Goal: Information Seeking & Learning: Learn about a topic

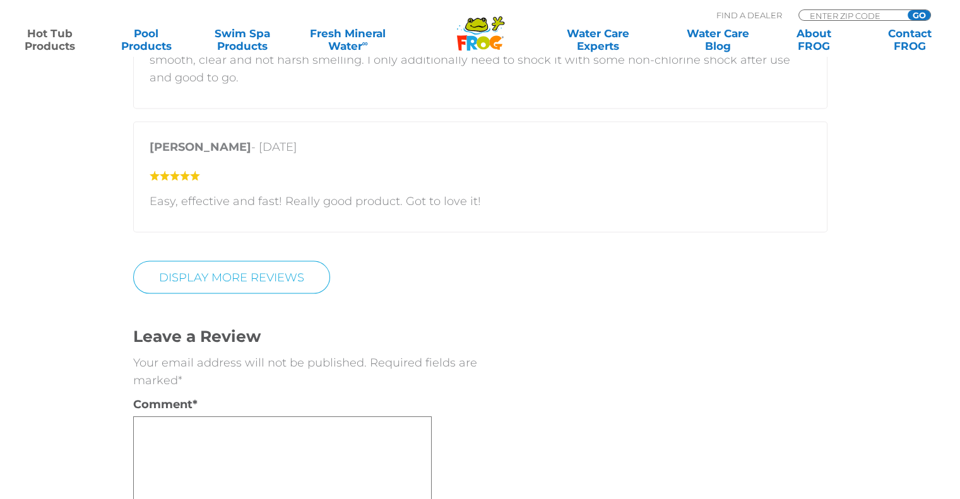
scroll to position [2398, 0]
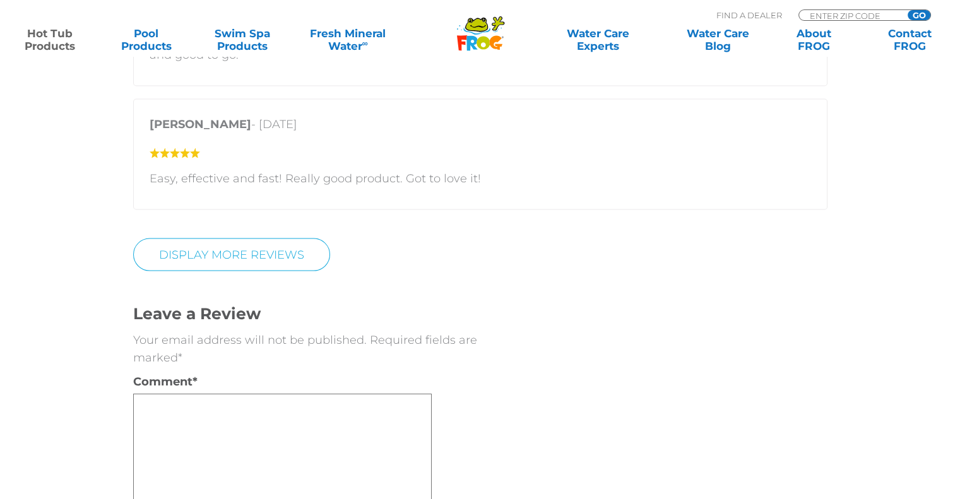
click at [480, 35] on icon ".st130{clip-path:url(#SVGID_2_);fill-rule:evenodd;clip-rule:evenodd;fill:#C3CC0…" at bounding box center [480, 33] width 49 height 35
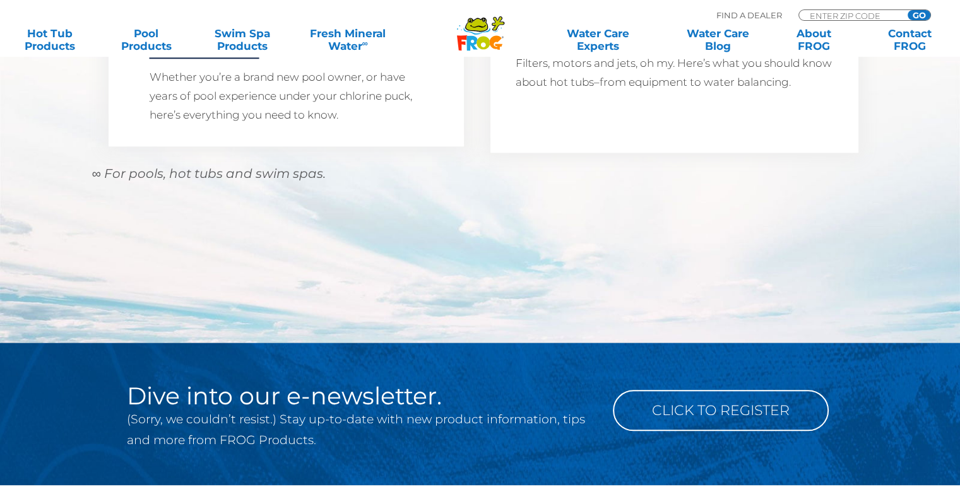
scroll to position [1251, 0]
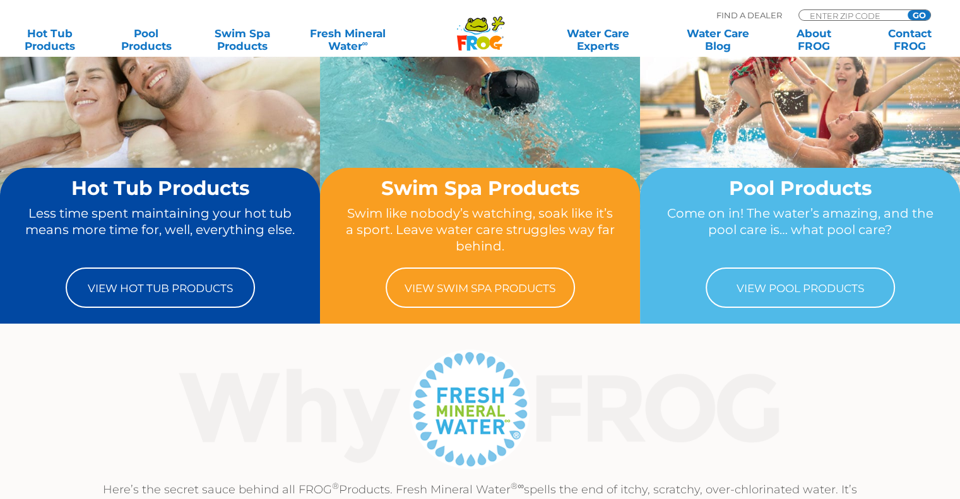
scroll to position [252, 0]
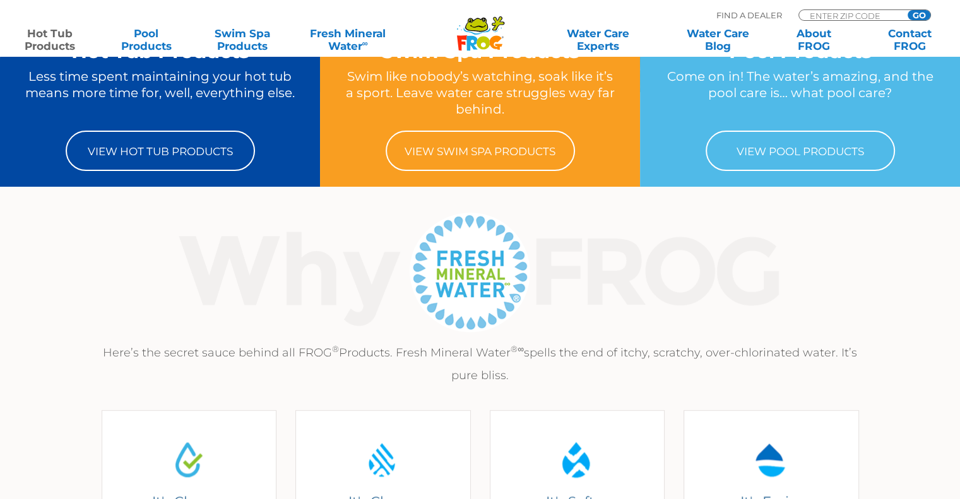
click at [45, 28] on link "Hot Tub Products" at bounding box center [50, 39] width 74 height 25
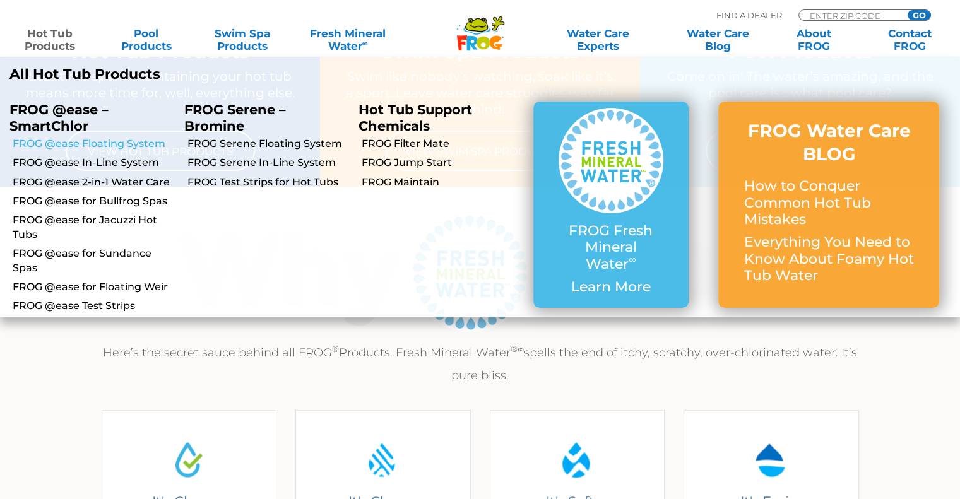
click at [107, 141] on link "FROG @ease Floating System" at bounding box center [94, 144] width 162 height 14
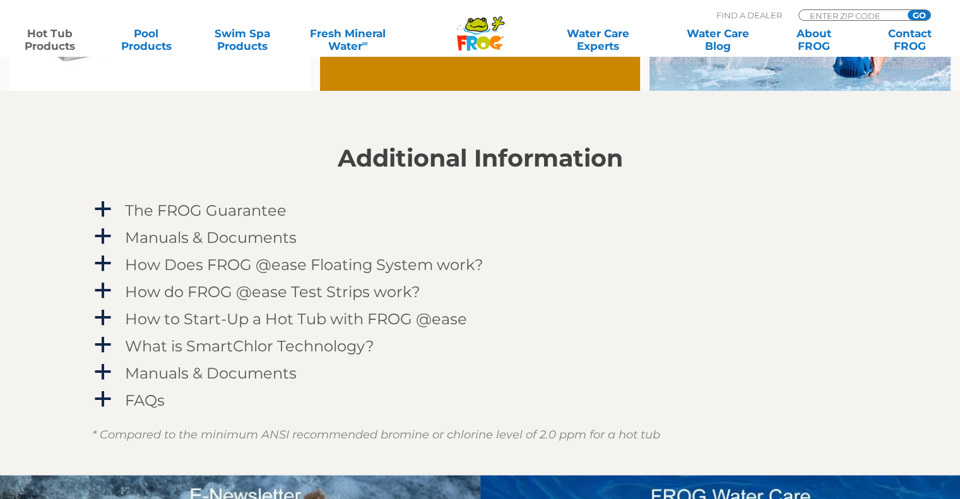
scroll to position [1199, 0]
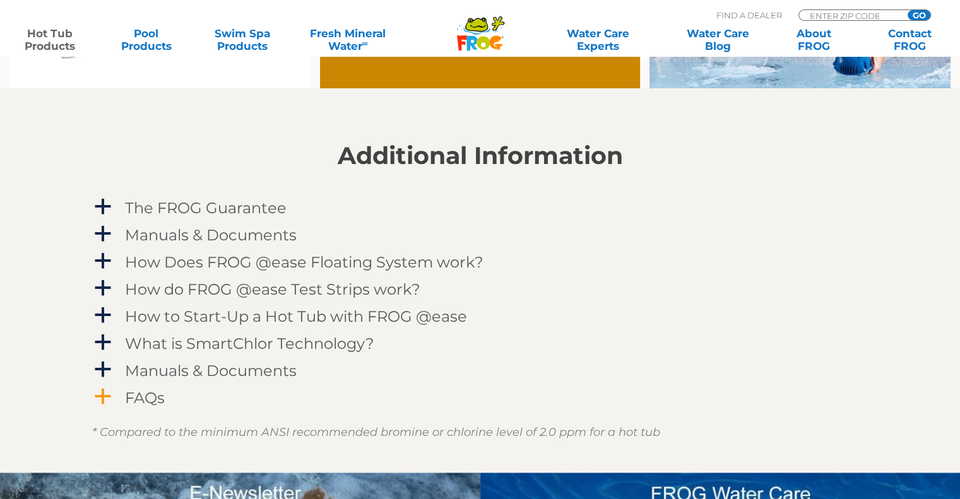
click at [104, 395] on span "a" at bounding box center [102, 396] width 19 height 19
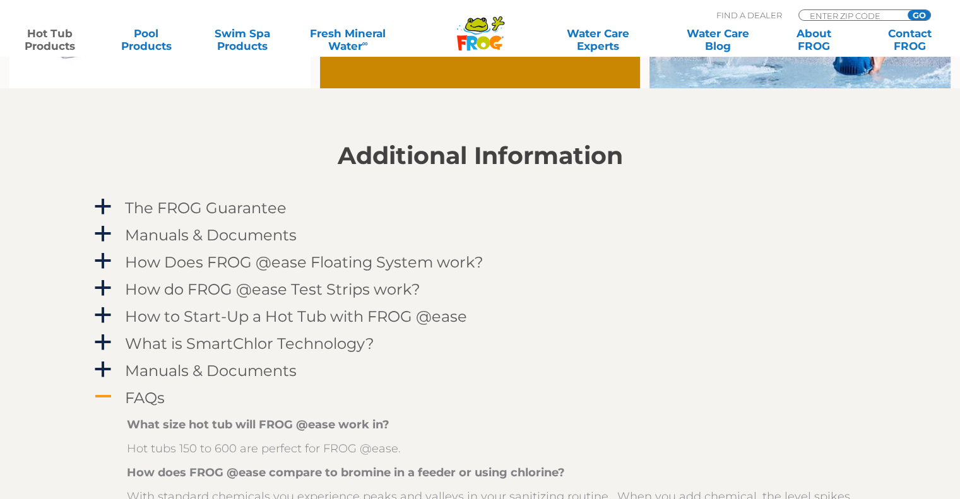
drag, startPoint x: 103, startPoint y: 369, endPoint x: 212, endPoint y: 394, distance: 112.0
click at [103, 369] on span "a" at bounding box center [102, 369] width 19 height 19
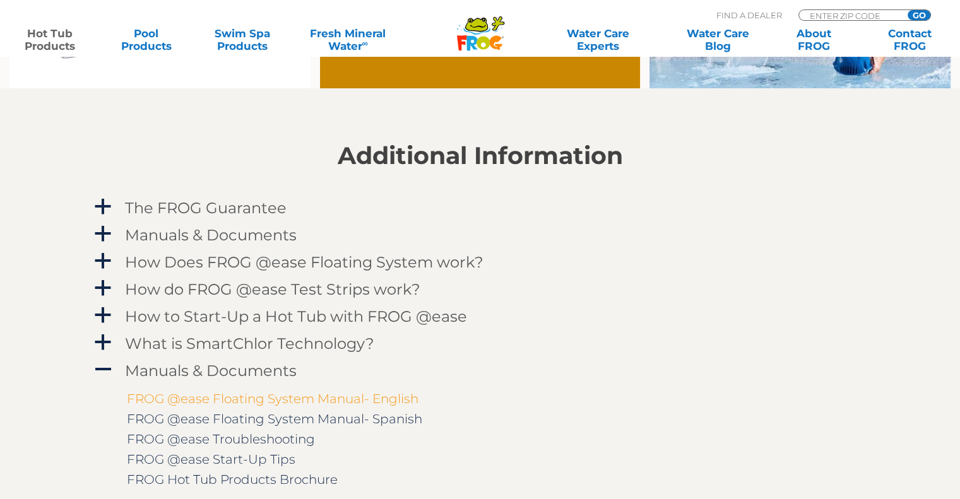
click at [242, 398] on link "FROG @ease Floating System Manual- English" at bounding box center [273, 398] width 292 height 15
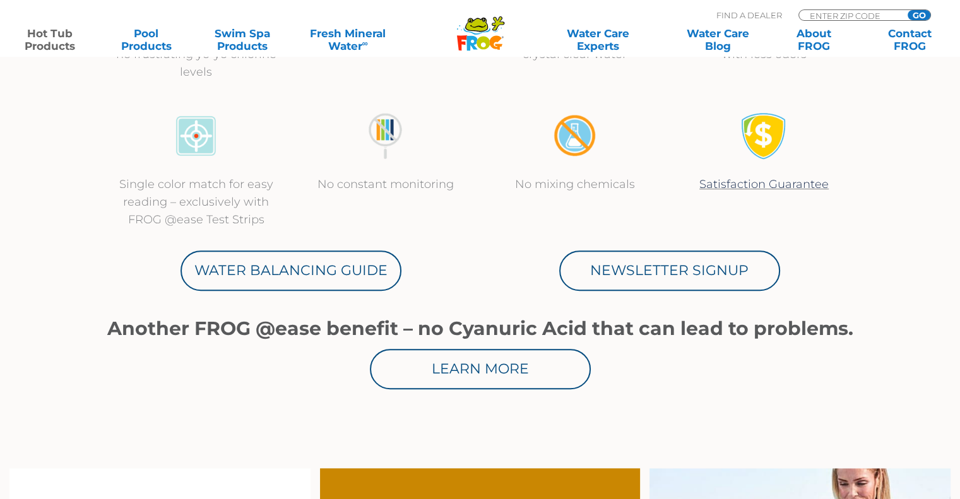
scroll to position [568, 0]
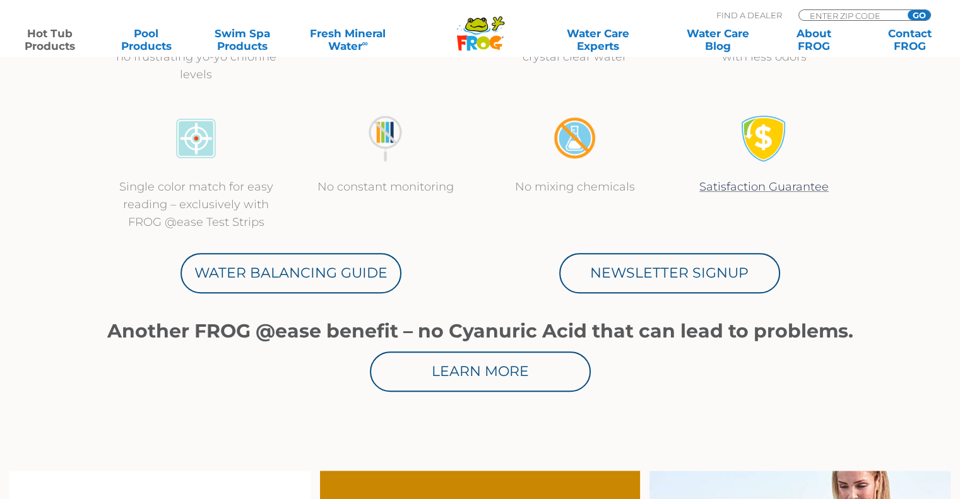
click at [312, 311] on div "Another FROG @ease benefit – no Cyanuric Acid that can lead to problems. Learn …" at bounding box center [480, 351] width 757 height 81
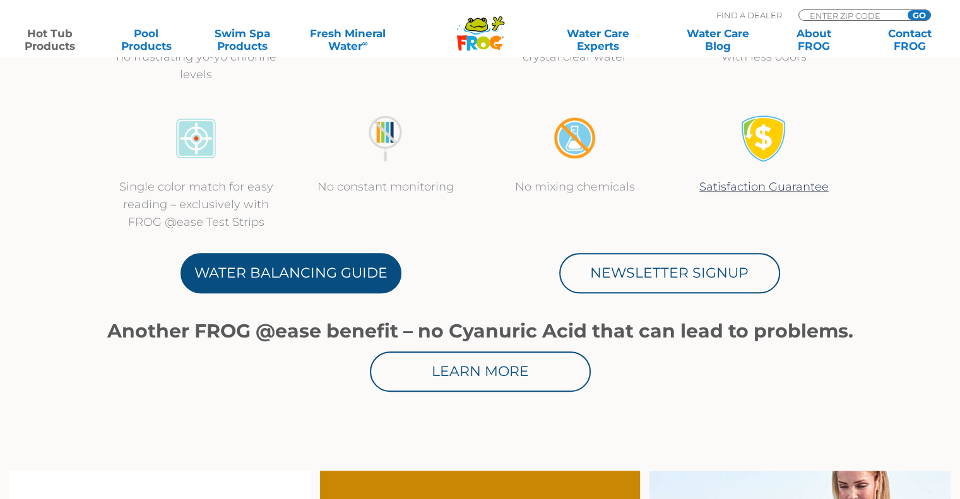
click at [322, 272] on link "Water Balancing Guide" at bounding box center [290, 273] width 221 height 40
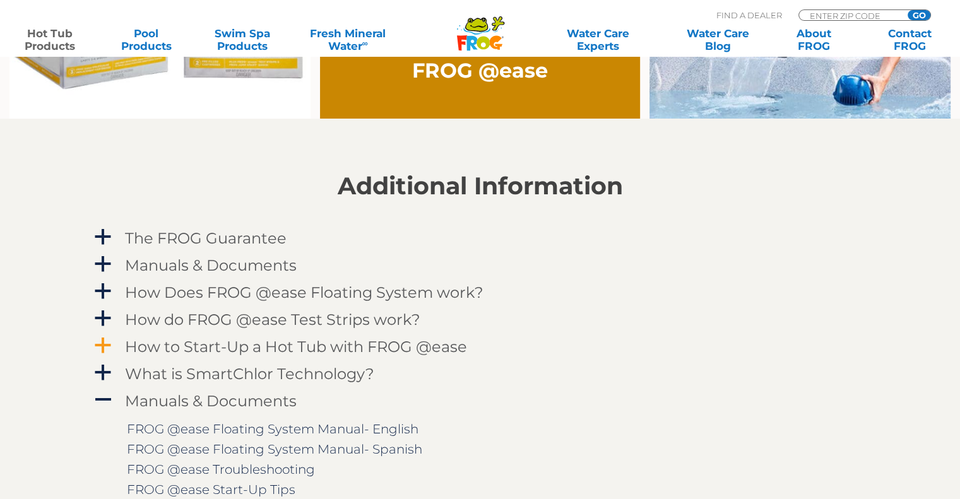
scroll to position [1010, 0]
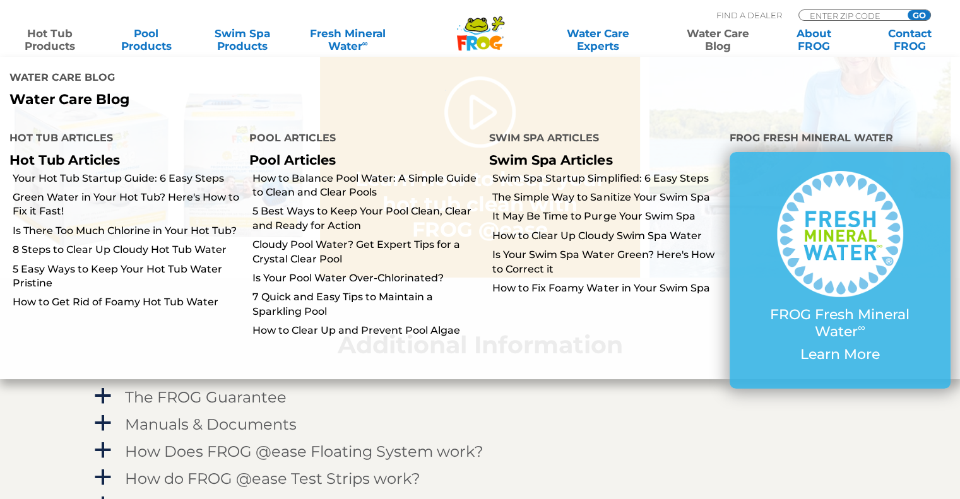
click at [712, 33] on link "Water Care Blog" at bounding box center [717, 39] width 74 height 25
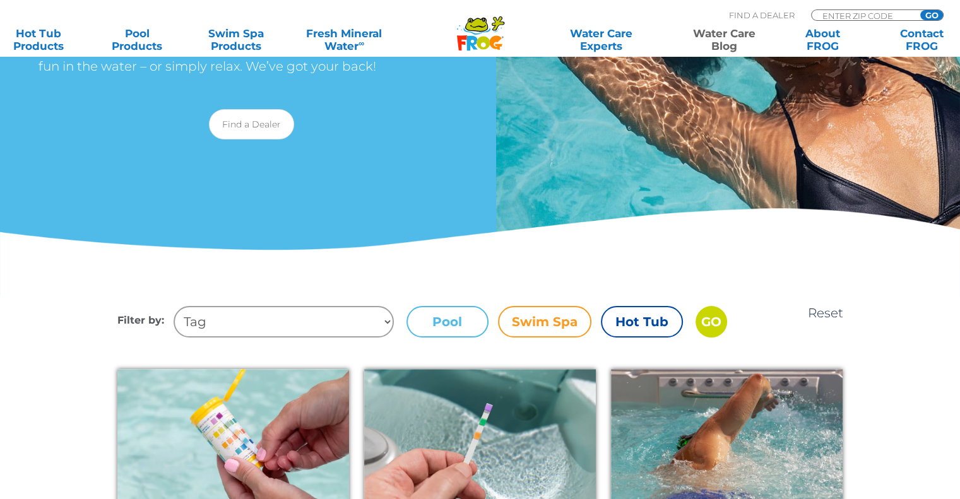
scroll to position [252, 0]
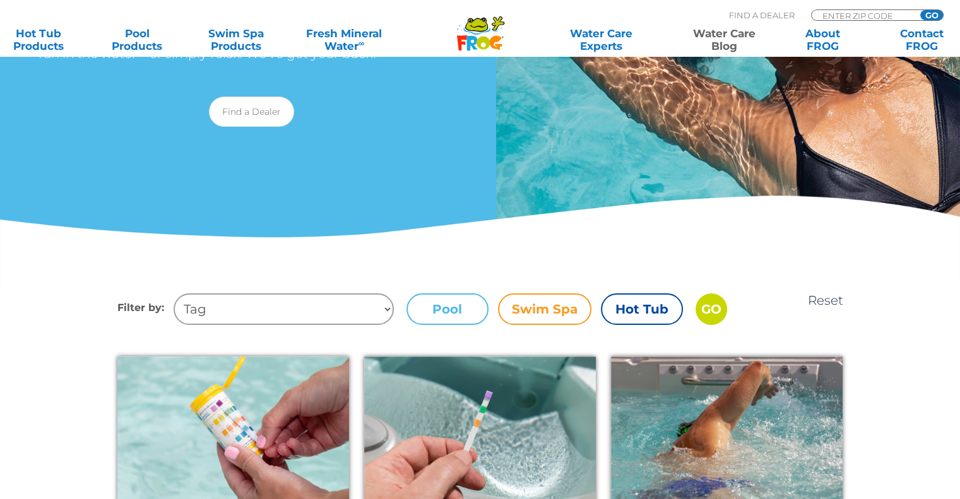
click at [645, 307] on label "Hot Tub" at bounding box center [642, 309] width 82 height 32
click at [0, 0] on input "Hot Tub" at bounding box center [0, 0] width 0 height 0
click at [712, 312] on input "GO" at bounding box center [711, 309] width 32 height 32
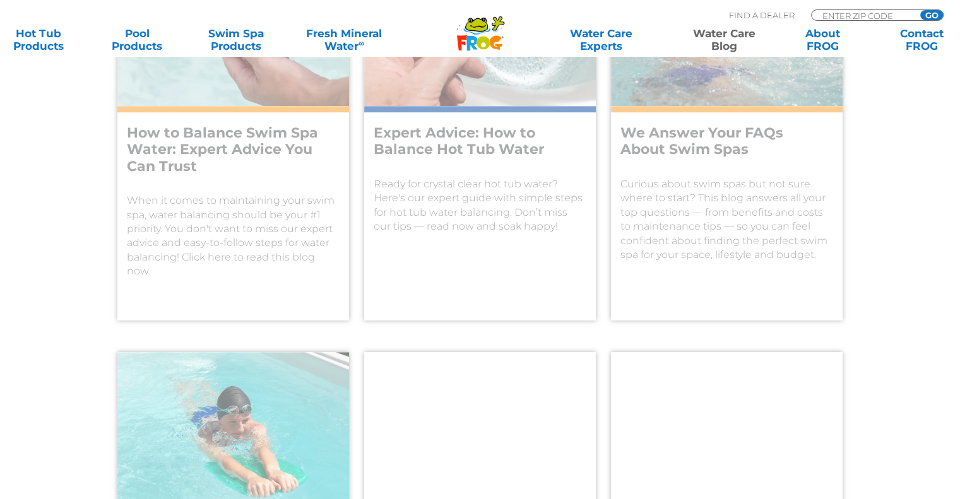
scroll to position [631, 0]
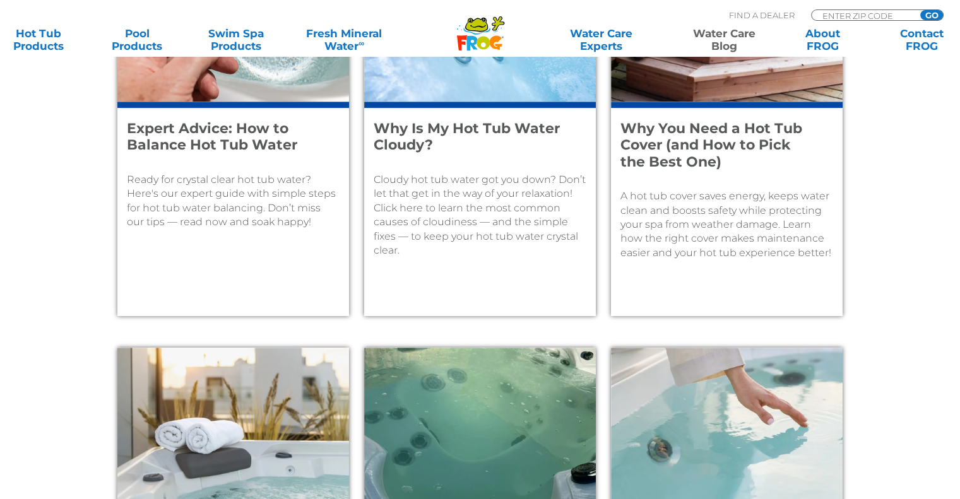
scroll to position [568, 0]
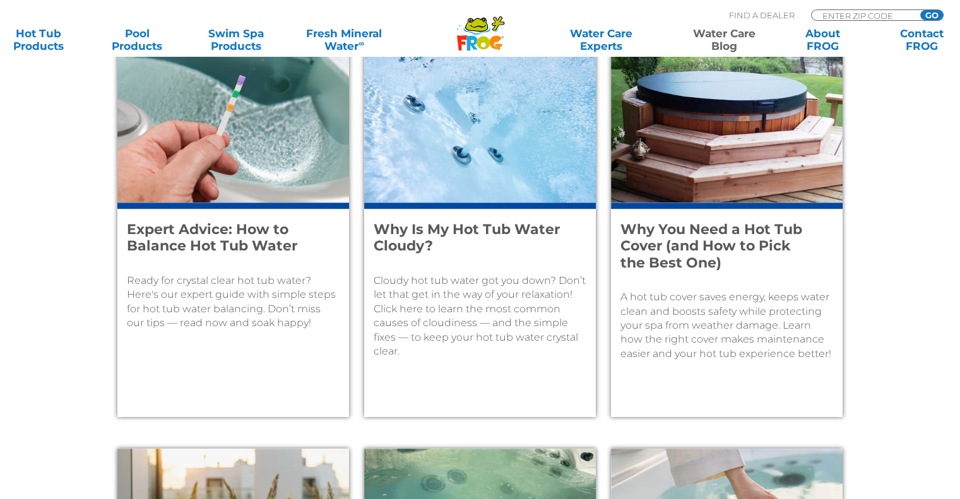
click at [495, 274] on p "Cloudy hot tub water got you down? Don’t let that get in the way of your relaxa…" at bounding box center [480, 316] width 213 height 85
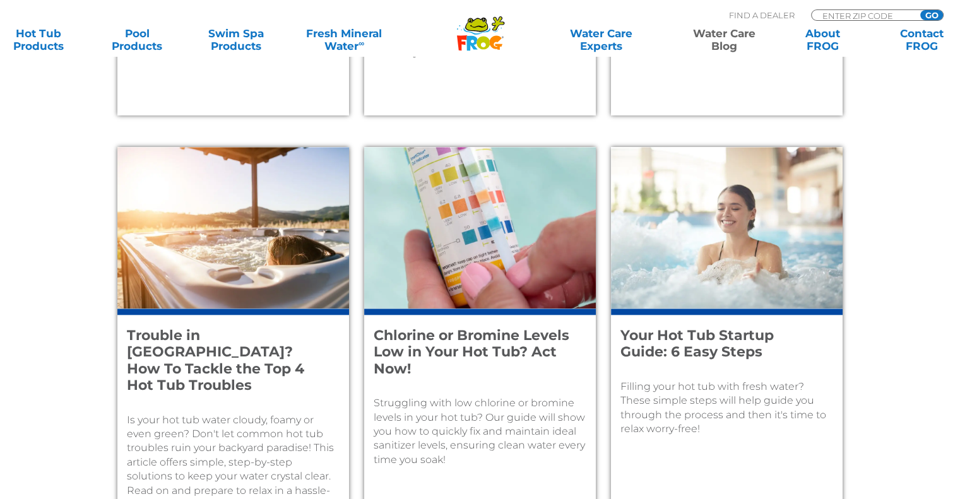
scroll to position [1388, 0]
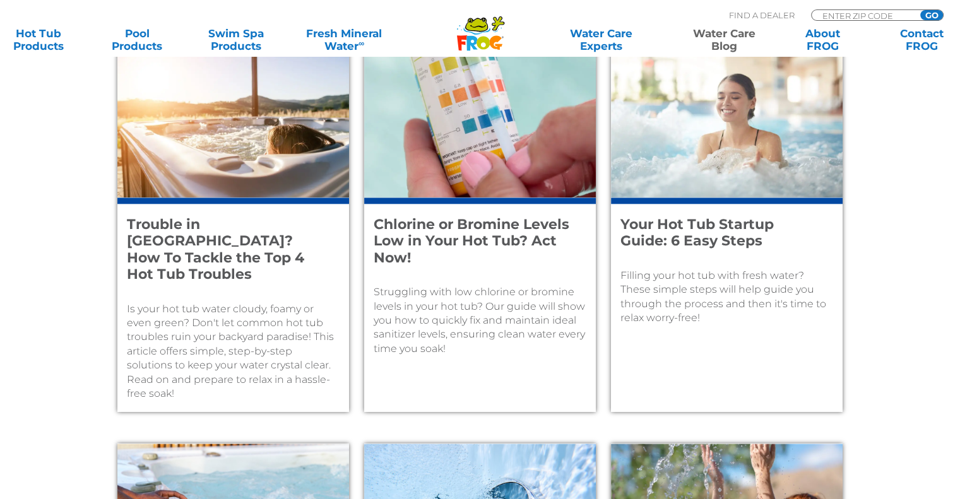
click at [423, 216] on h4 "Chlorine or Bromine Levels Low in Your Hot Tub? Act Now!" at bounding box center [472, 241] width 196 height 50
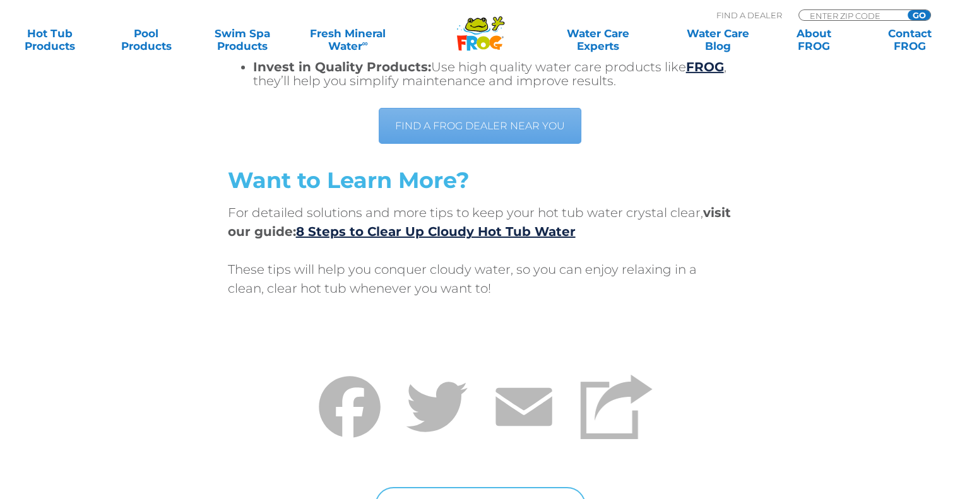
scroll to position [4291, 0]
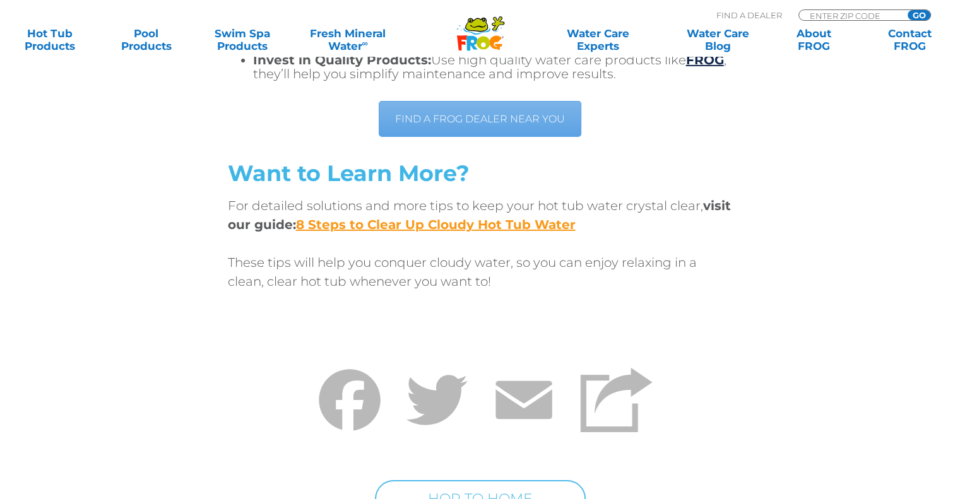
click at [464, 224] on link "8 Steps to Clear Up Cloudy Hot Tub Water" at bounding box center [436, 224] width 280 height 15
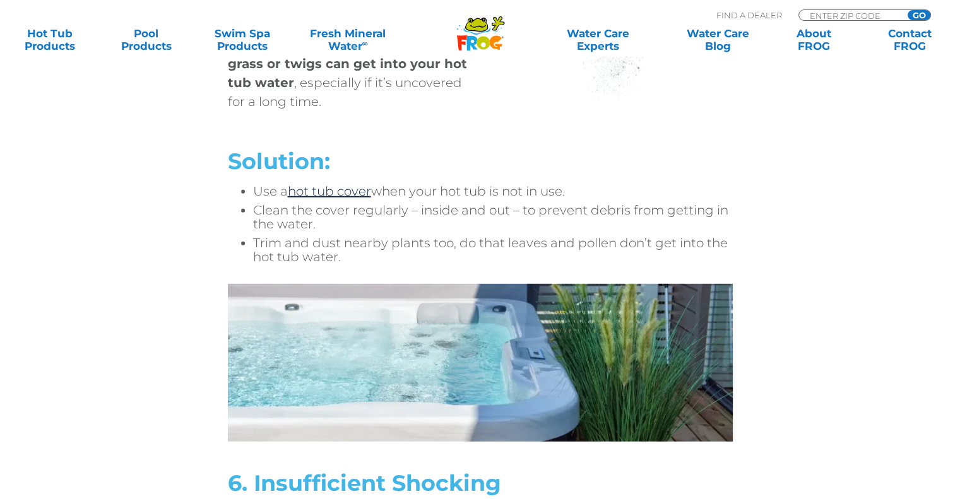
scroll to position [3534, 0]
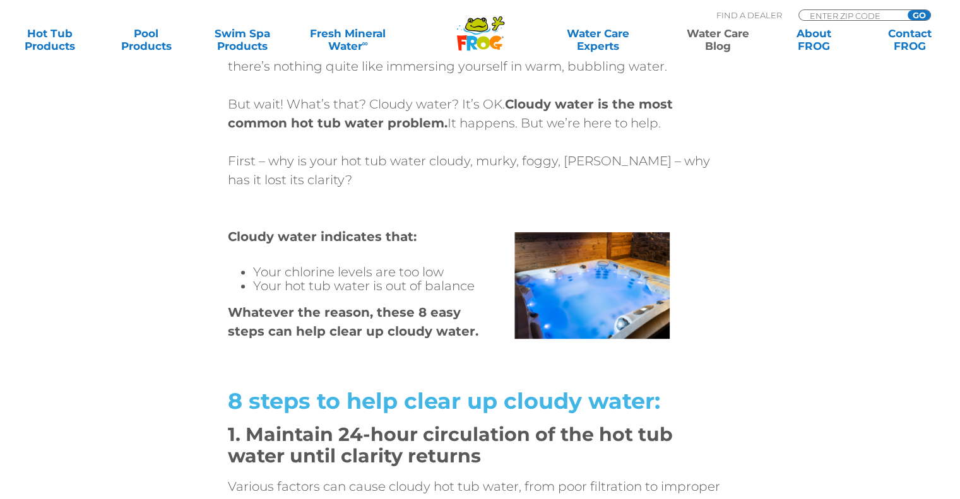
scroll to position [568, 0]
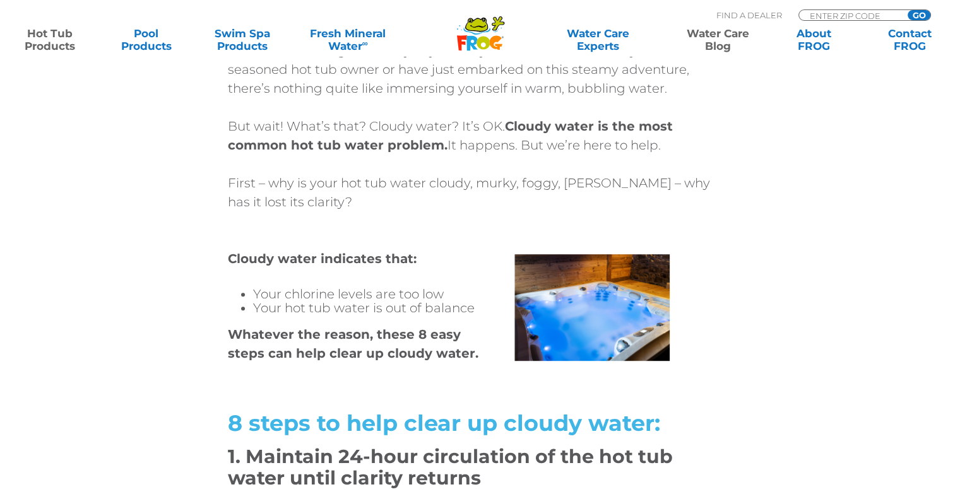
click at [62, 37] on link "Hot Tub Products" at bounding box center [50, 39] width 74 height 25
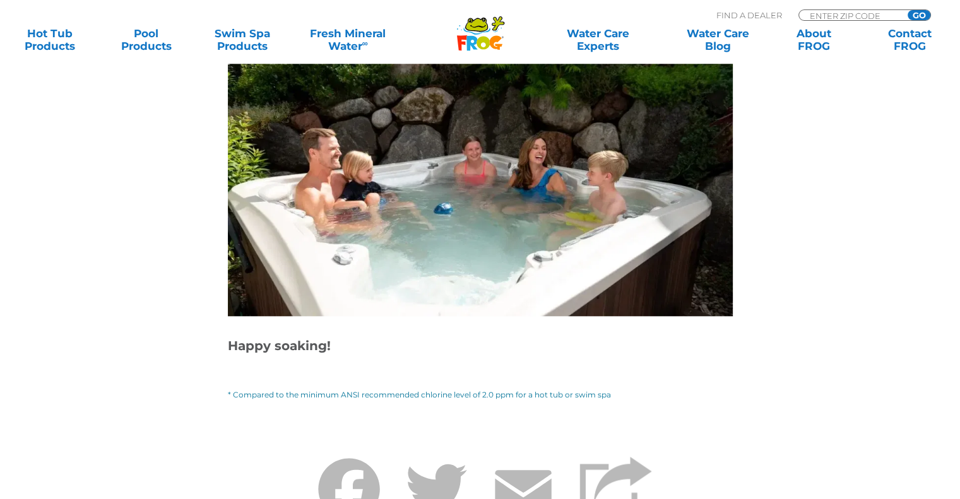
scroll to position [5994, 0]
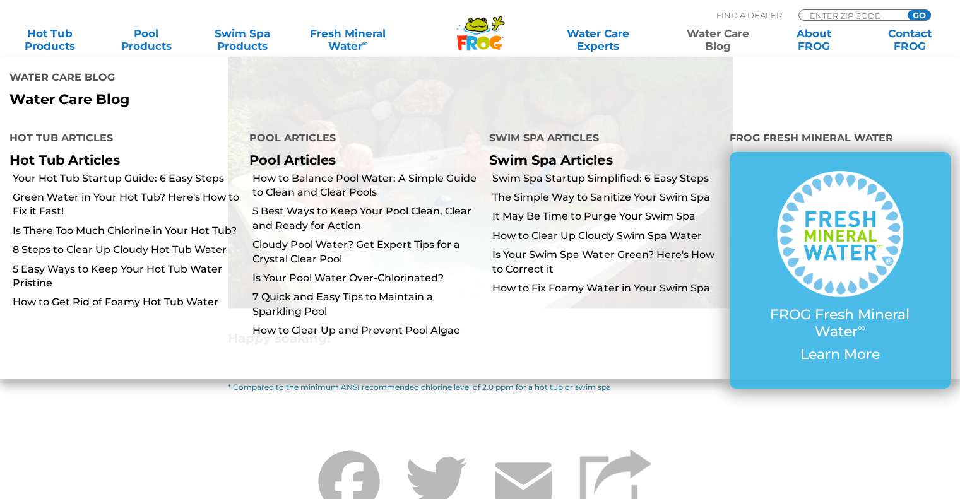
click at [707, 30] on link "Water Care Blog" at bounding box center [717, 39] width 74 height 25
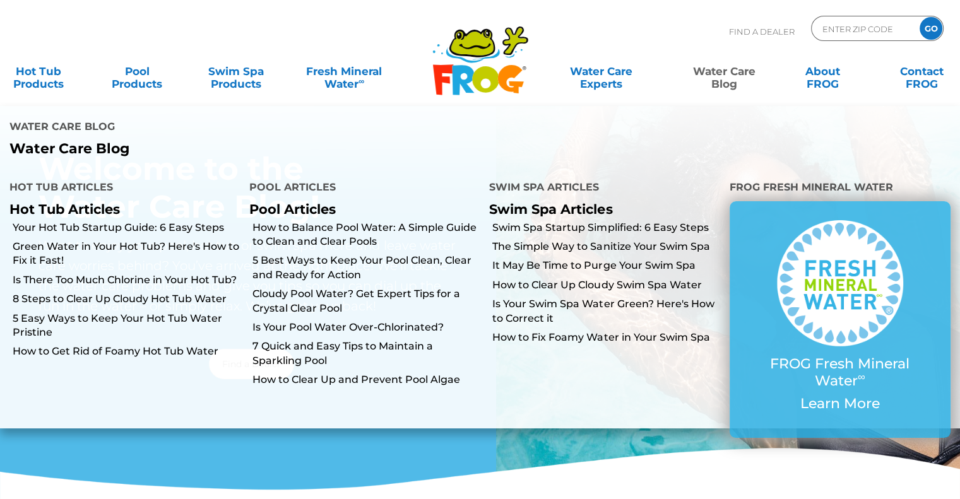
click at [715, 73] on link "Water Care Blog" at bounding box center [723, 71] width 77 height 25
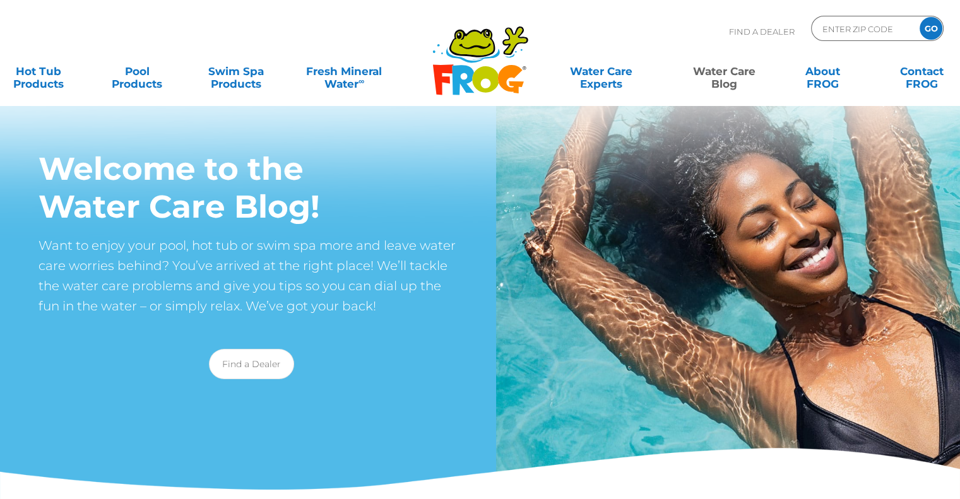
click at [715, 73] on link "Water Care Blog" at bounding box center [723, 71] width 77 height 25
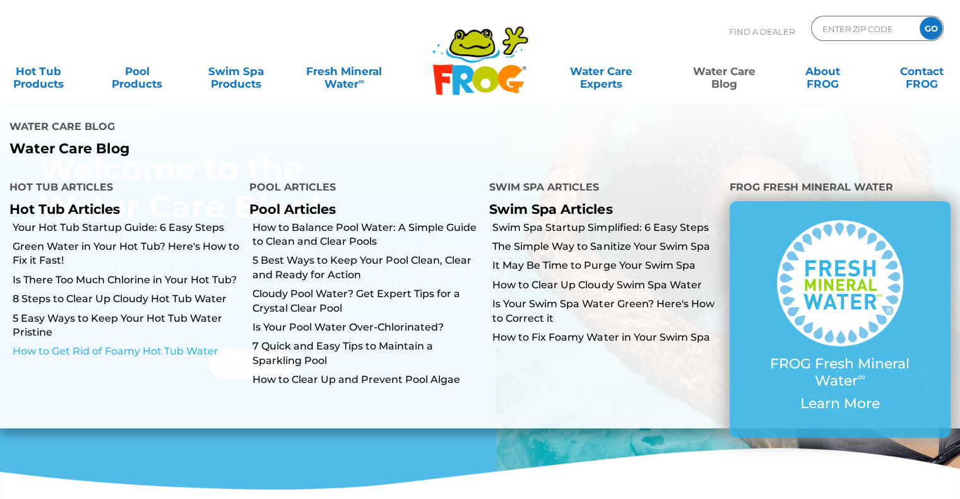
click at [174, 354] on link "How to Get Rid of Foamy Hot Tub Water" at bounding box center [126, 352] width 227 height 14
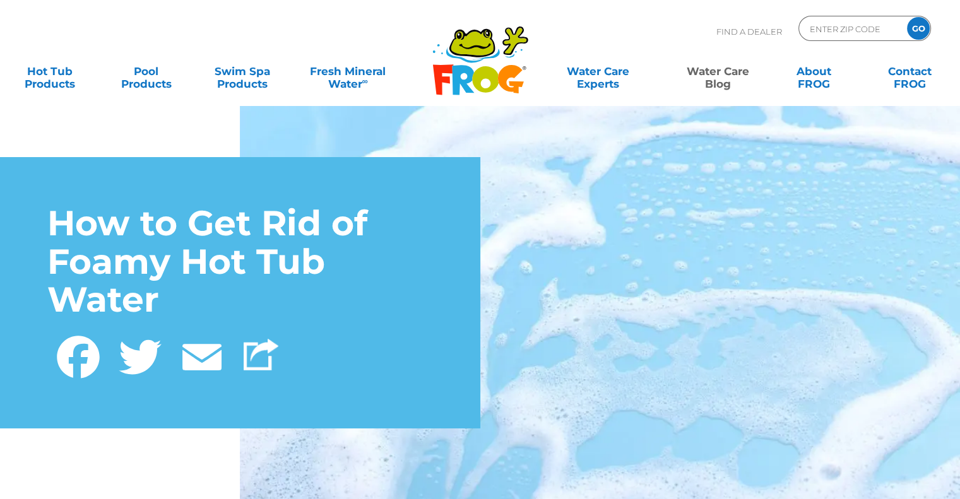
scroll to position [63, 0]
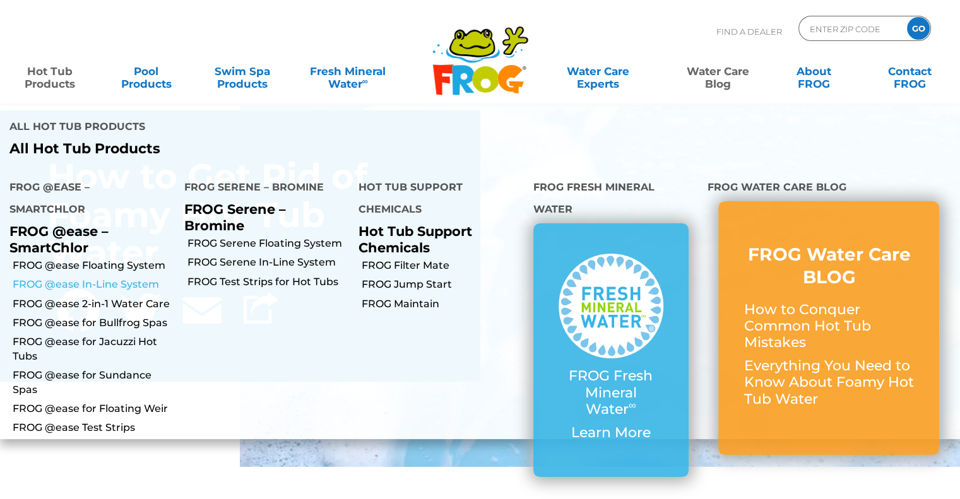
click at [111, 288] on link "FROG @ease In-Line System" at bounding box center [94, 285] width 162 height 14
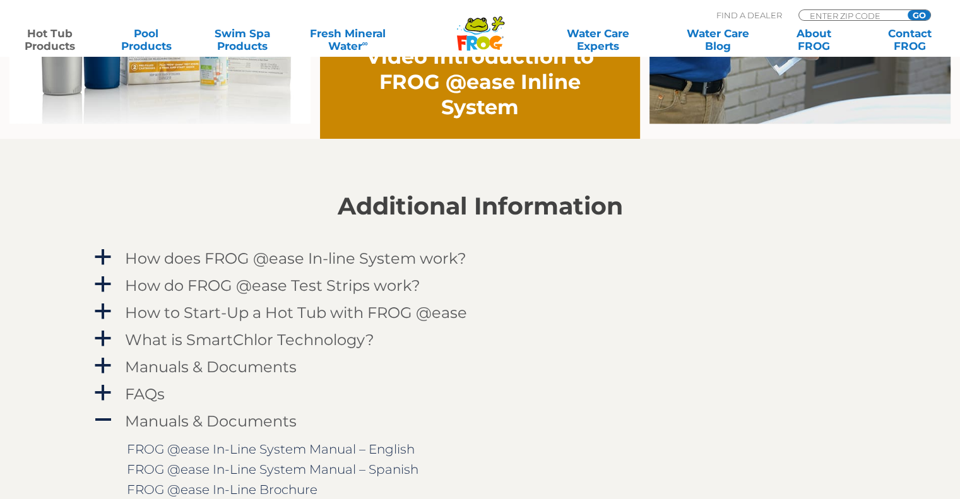
scroll to position [1199, 0]
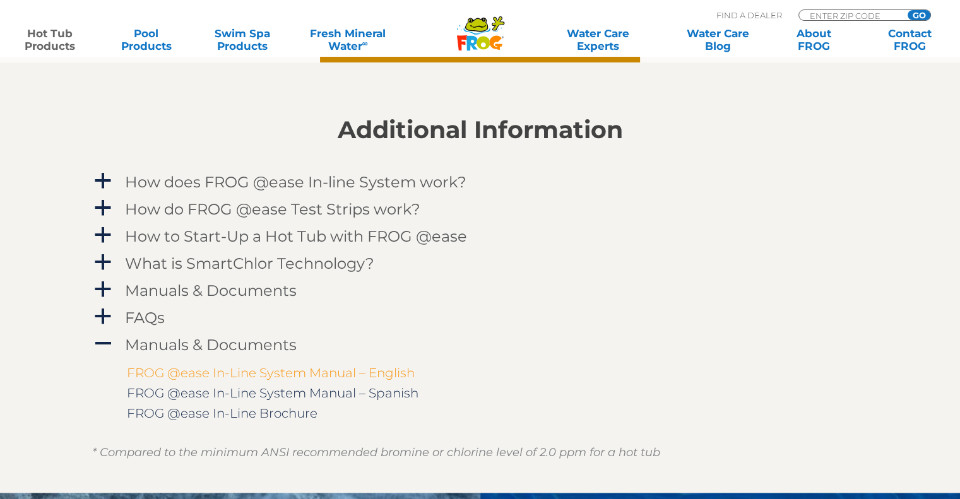
click at [262, 375] on link "FROG @ease In-Line System Manual – English" at bounding box center [271, 372] width 288 height 15
click at [833, 16] on input "Zip Code Form" at bounding box center [850, 15] width 85 height 11
type input "55126"
click at [916, 13] on input "GO" at bounding box center [918, 15] width 23 height 10
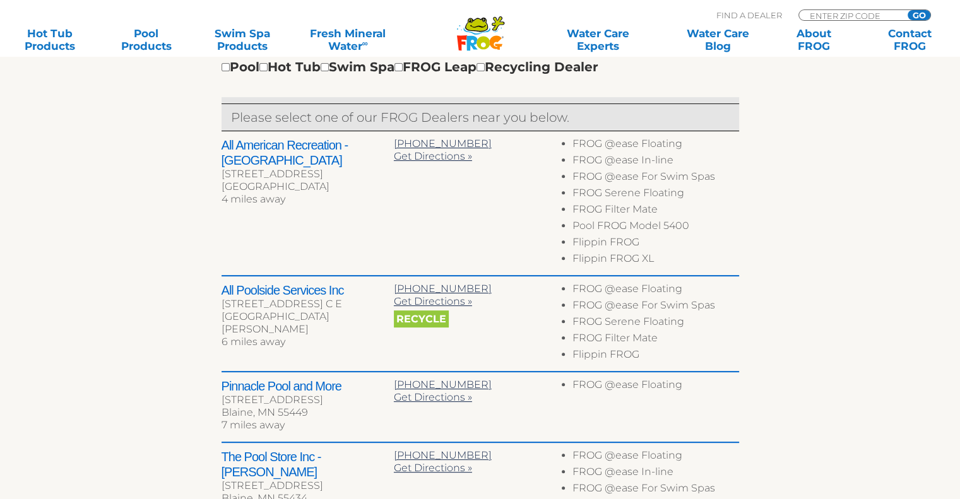
scroll to position [442, 0]
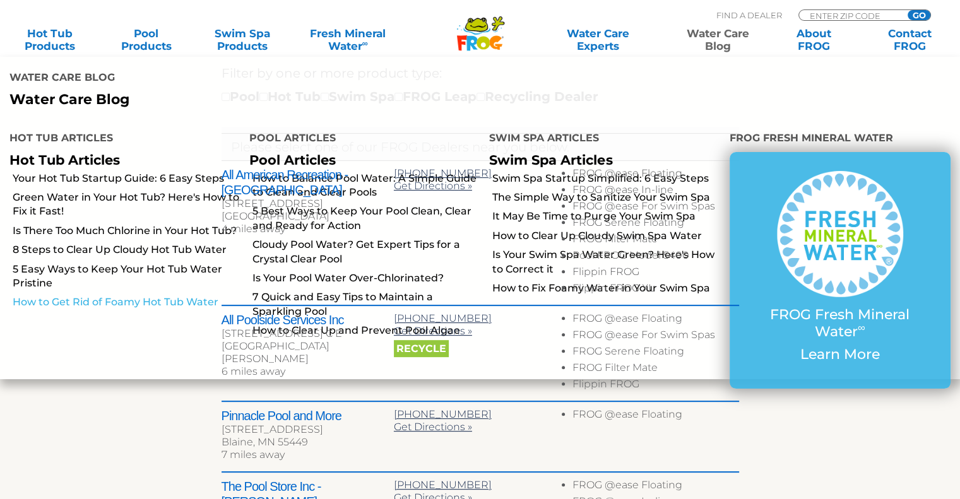
click at [131, 305] on link "How to Get Rid of Foamy Hot Tub Water" at bounding box center [126, 302] width 227 height 14
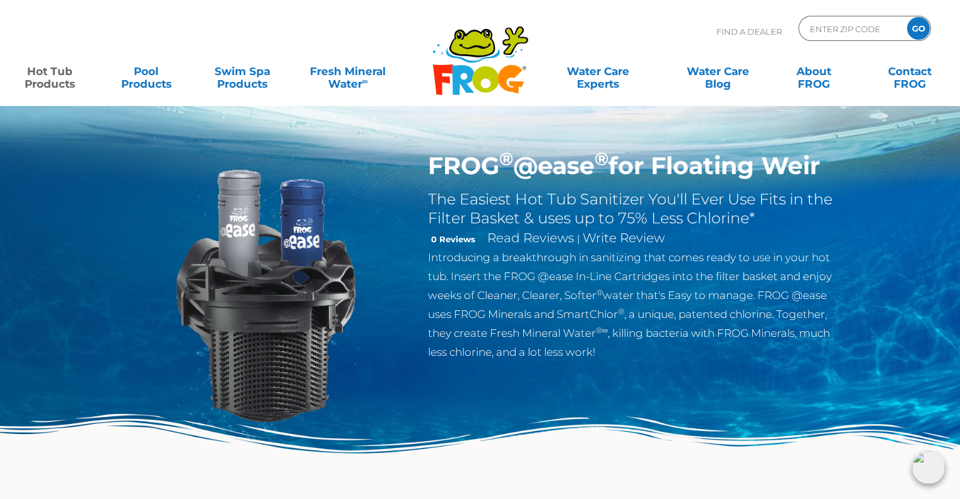
click at [399, 315] on img at bounding box center [265, 295] width 289 height 289
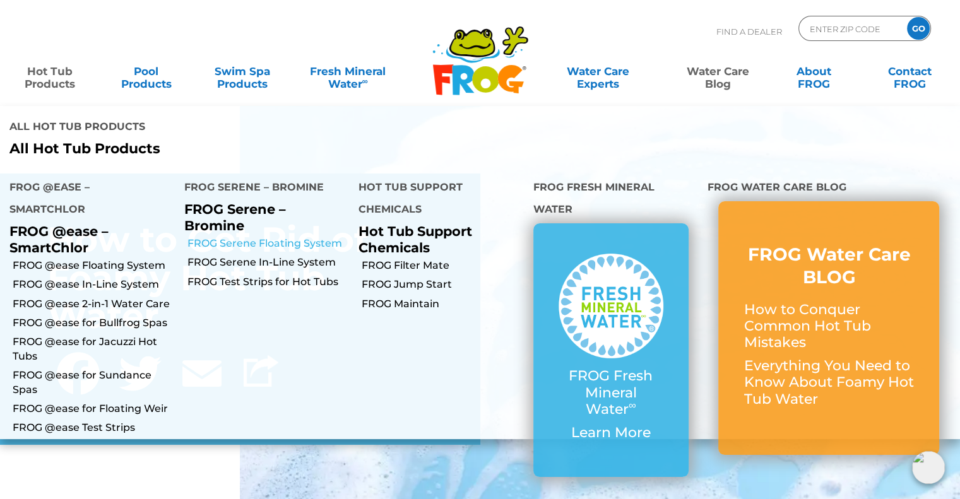
click at [263, 244] on link "FROG Serene Floating System" at bounding box center [268, 244] width 162 height 14
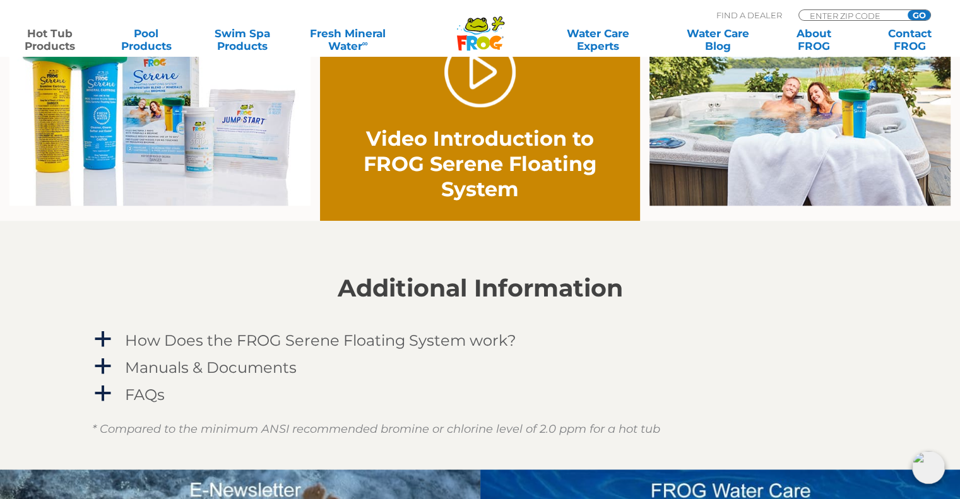
scroll to position [946, 0]
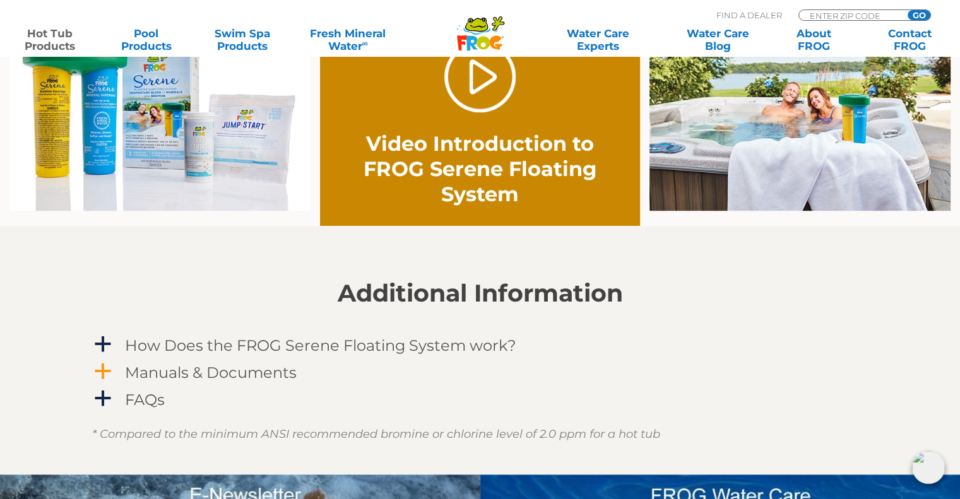
click at [103, 368] on span "a" at bounding box center [102, 371] width 19 height 19
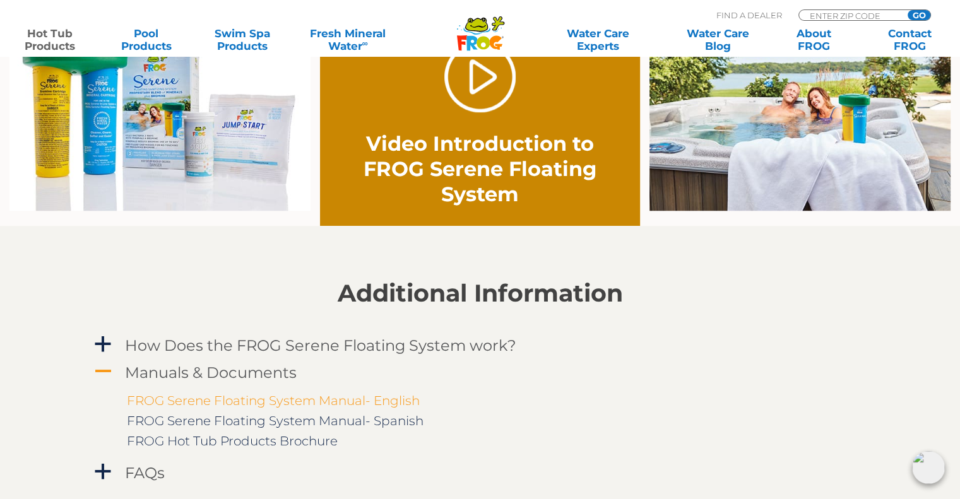
click at [194, 403] on link "FROG Serene Floating System Manual- English" at bounding box center [273, 400] width 293 height 15
